Goal: Task Accomplishment & Management: Complete application form

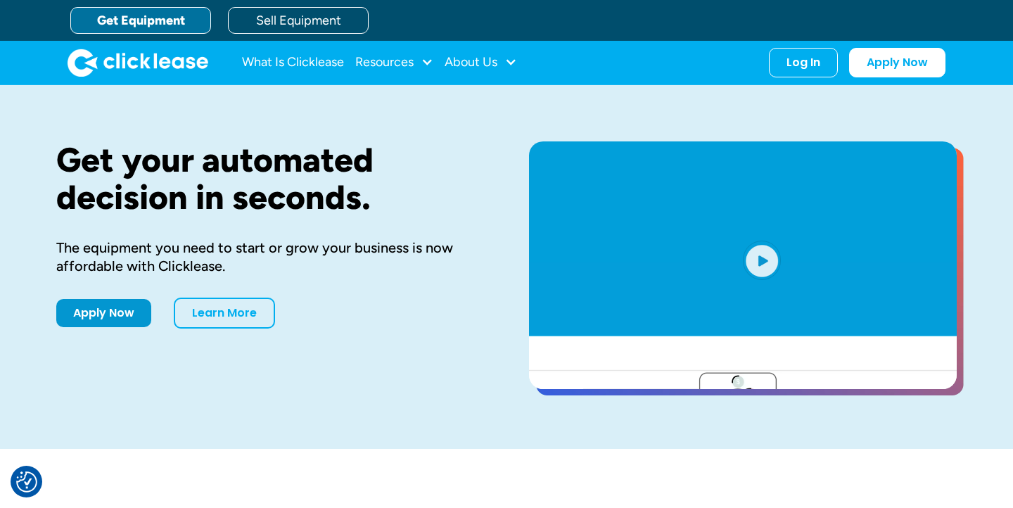
click at [165, 25] on link "Get Equipment" at bounding box center [140, 20] width 141 height 27
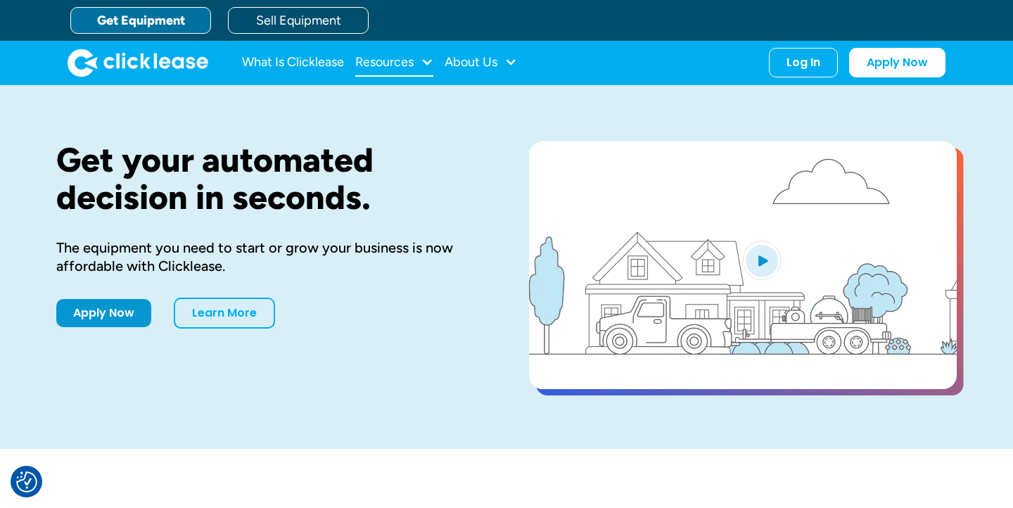
click at [391, 51] on div "Resources" at bounding box center [394, 63] width 78 height 28
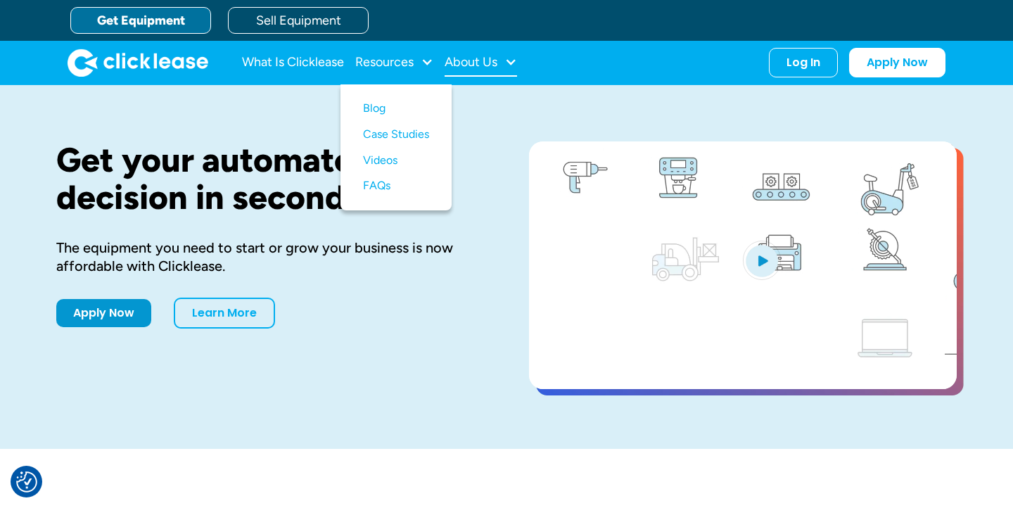
click at [469, 62] on div "About Us" at bounding box center [471, 62] width 53 height 0
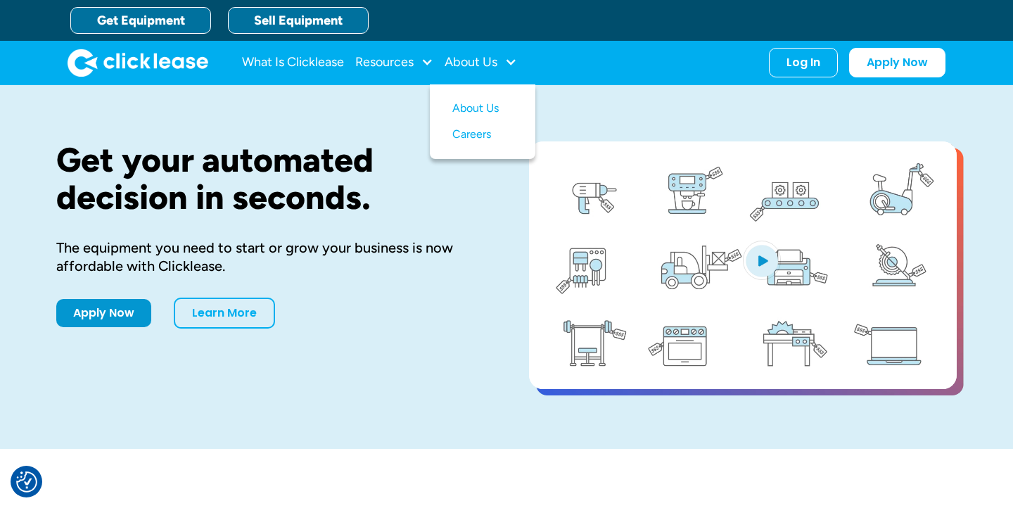
click at [338, 25] on link "Sell Equipment" at bounding box center [298, 20] width 141 height 27
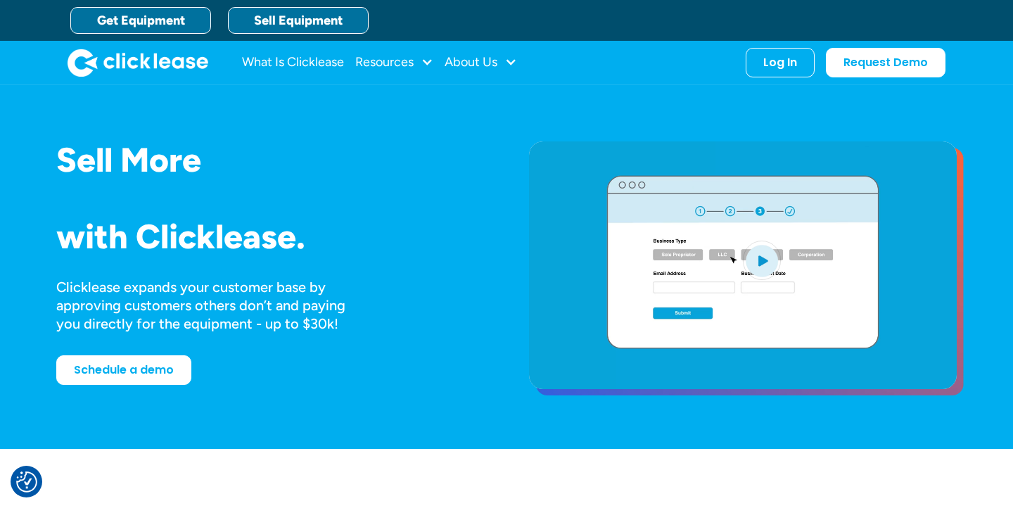
click at [187, 25] on link "Get Equipment" at bounding box center [140, 20] width 141 height 27
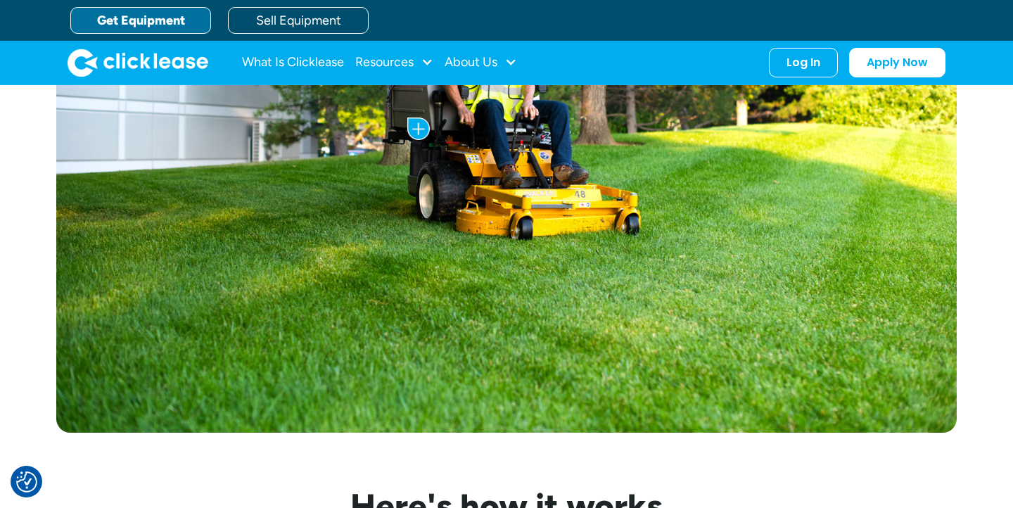
scroll to position [855, 0]
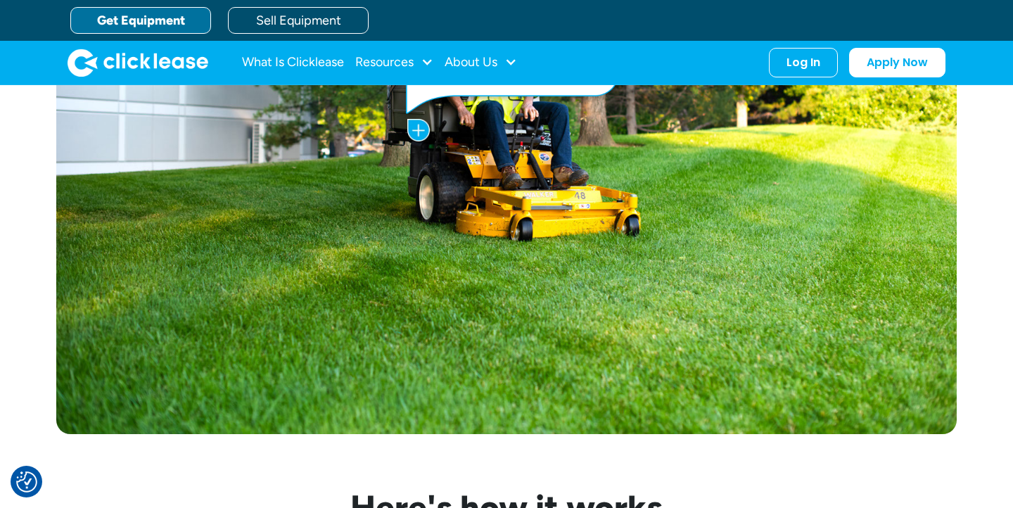
click at [421, 134] on img at bounding box center [418, 130] width 23 height 23
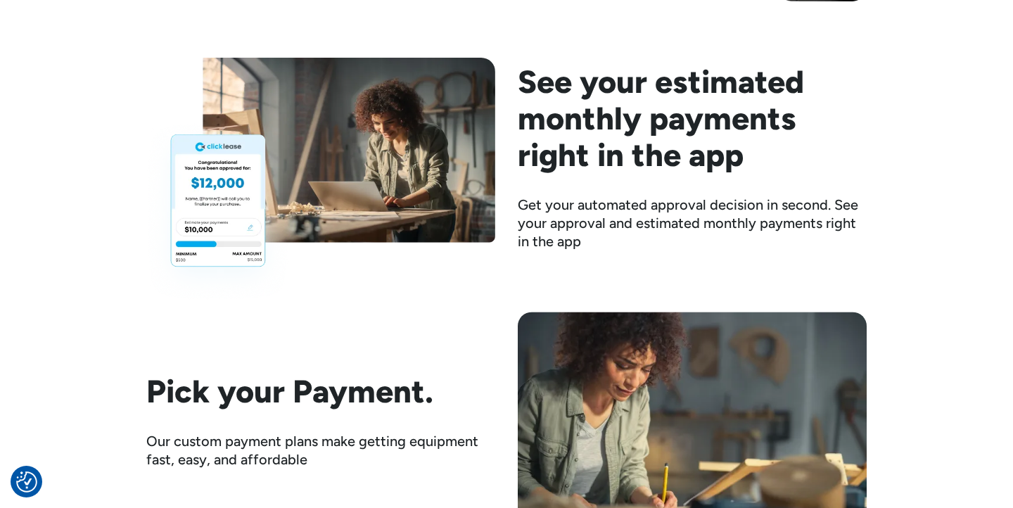
scroll to position [1939, 0]
